Goal: Task Accomplishment & Management: Use online tool/utility

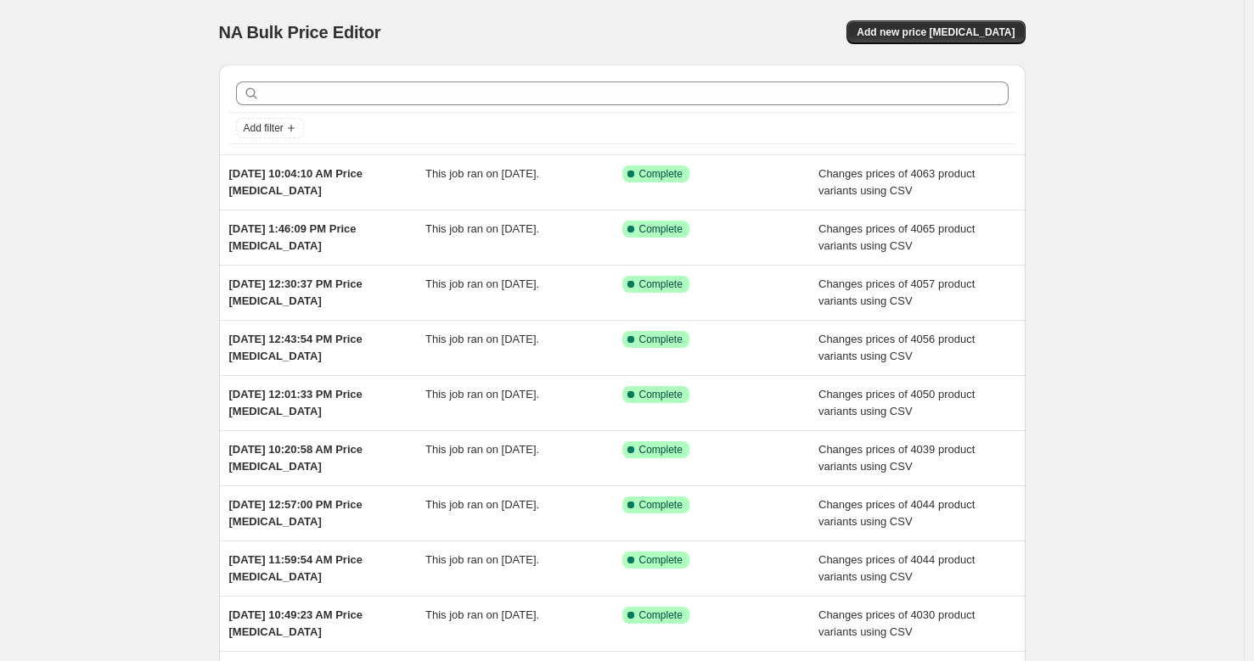
click at [969, 51] on div "NA Bulk Price Editor. This page is ready NA Bulk Price Editor Add new price [ME…" at bounding box center [622, 32] width 806 height 65
click at [969, 39] on button "Add new price [MEDICAL_DATA]" at bounding box center [935, 32] width 178 height 24
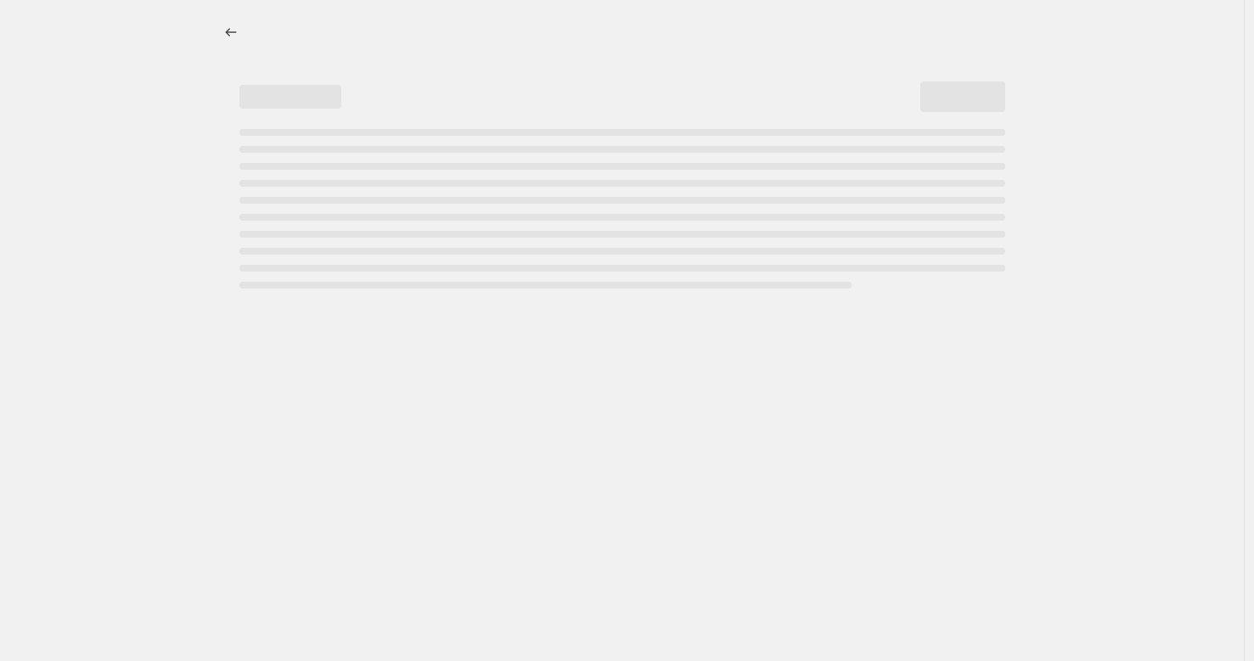
select select "percentage"
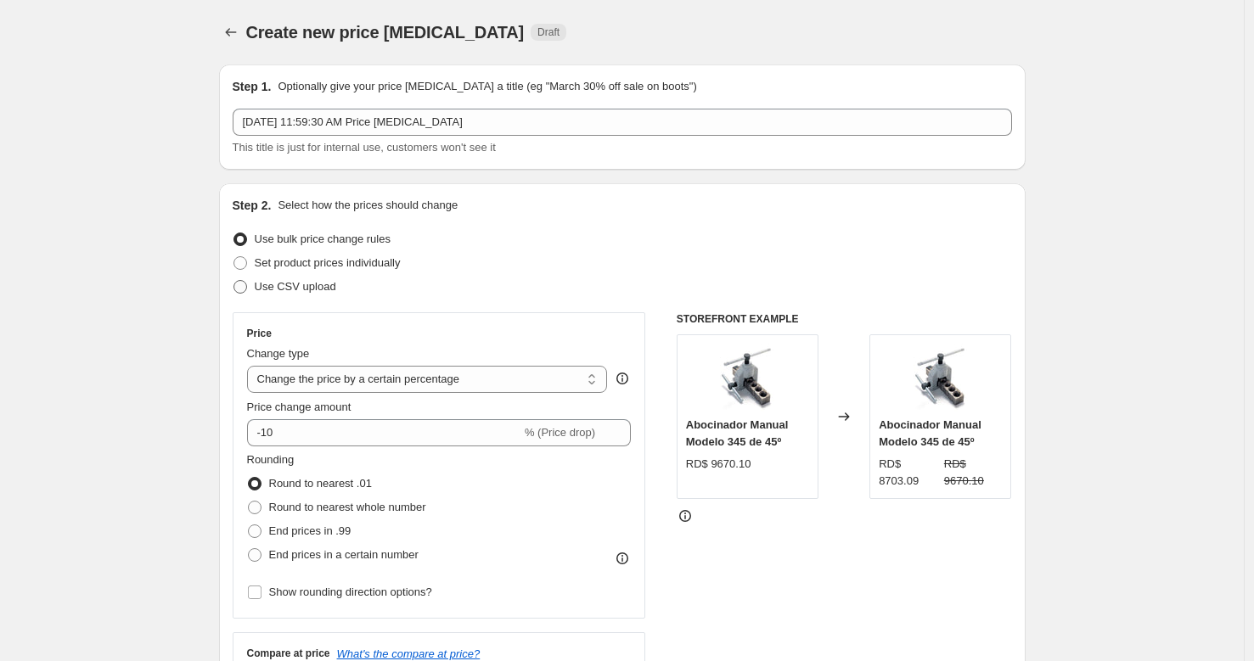
click at [313, 289] on span "Use CSV upload" at bounding box center [295, 286] width 81 height 13
click at [234, 281] on input "Use CSV upload" at bounding box center [233, 280] width 1 height 1
radio input "true"
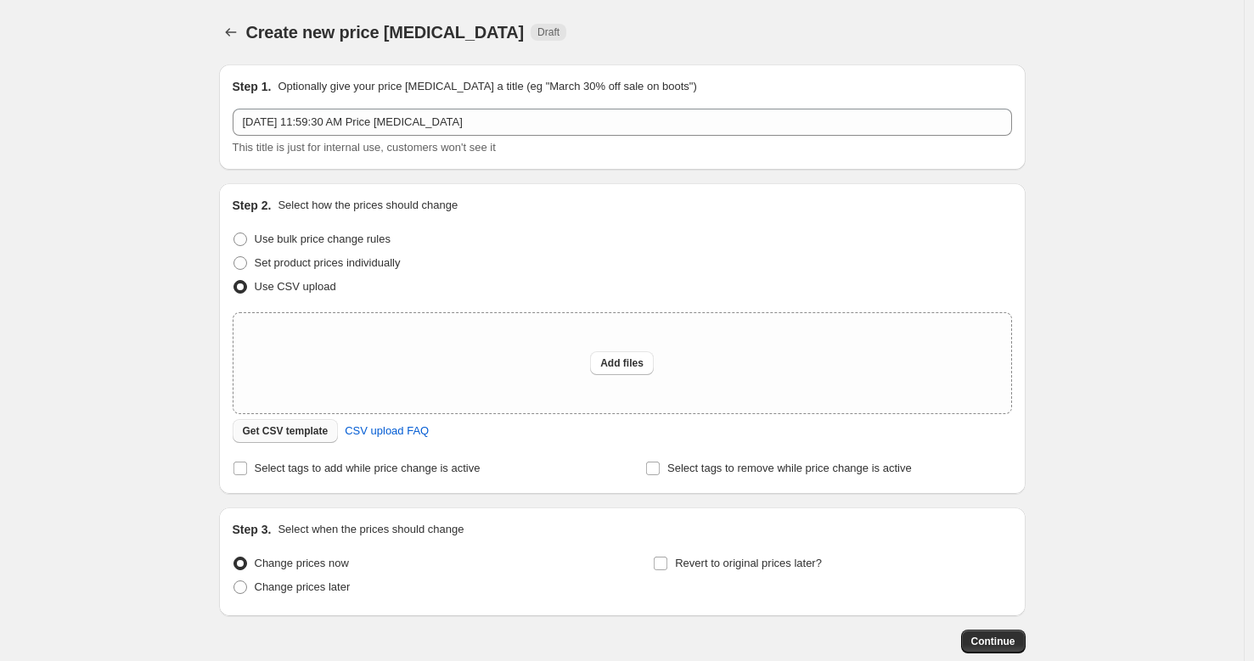
click at [285, 441] on button "Get CSV template" at bounding box center [286, 431] width 106 height 24
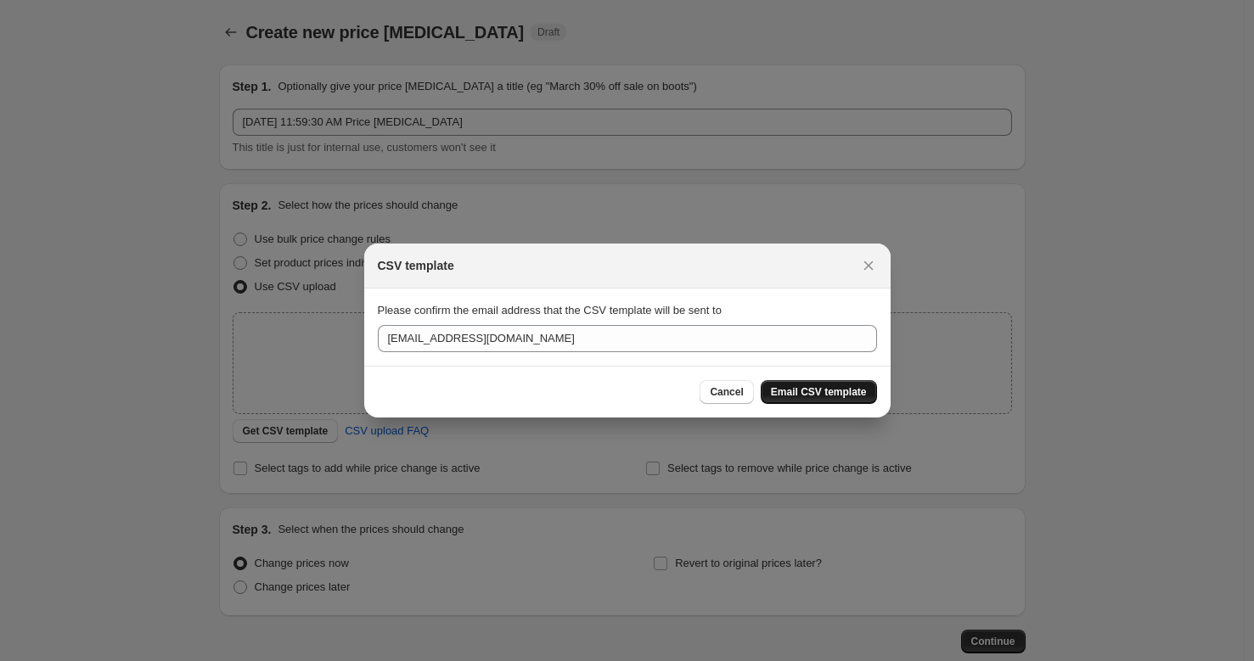
click at [779, 396] on span "Email CSV template" at bounding box center [819, 392] width 96 height 14
